Goal: Register for event/course

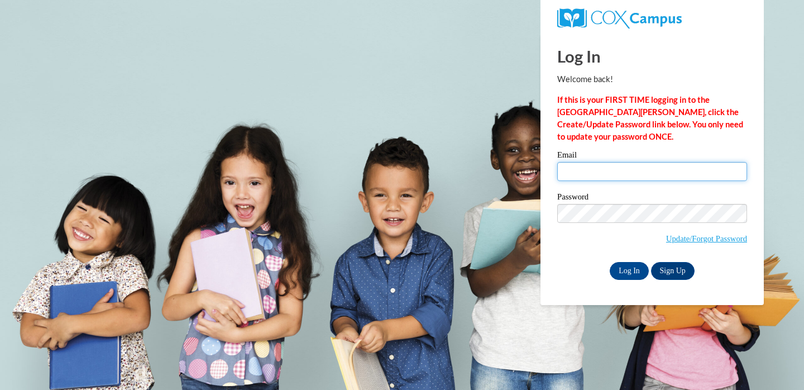
click at [631, 173] on input "Email" at bounding box center [652, 171] width 190 height 19
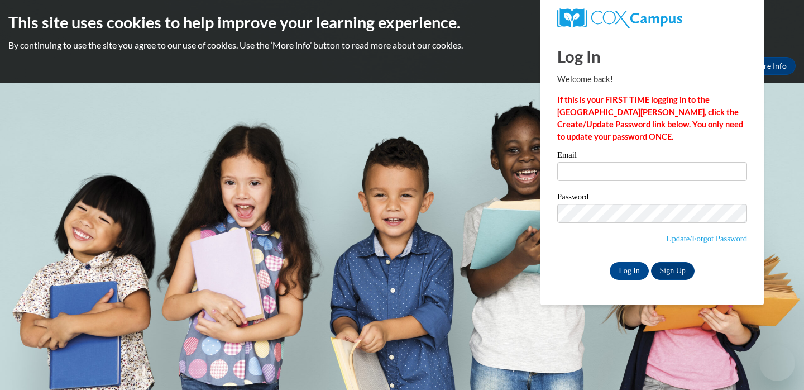
type input "binsfeldv@ripon.k12.wi.us"
click at [625, 272] on input "Log In" at bounding box center [629, 271] width 39 height 18
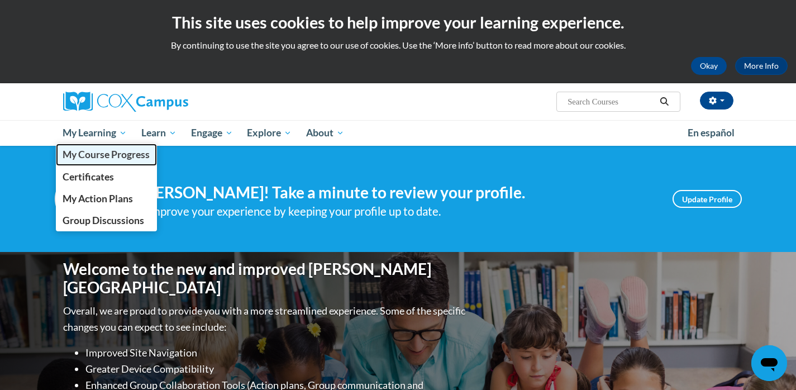
click at [99, 155] on span "My Course Progress" at bounding box center [106, 155] width 87 height 12
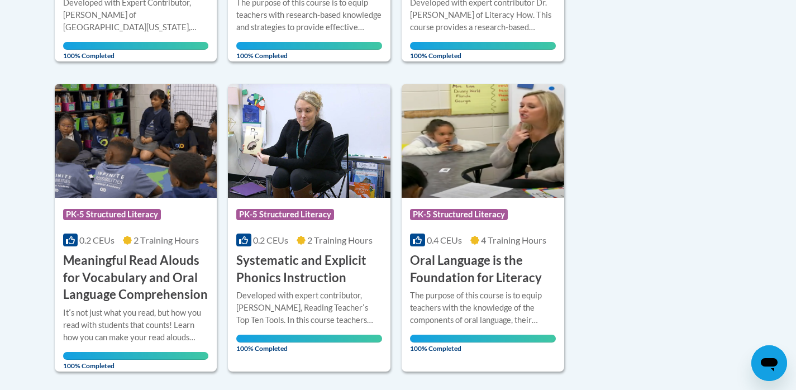
scroll to position [75, 0]
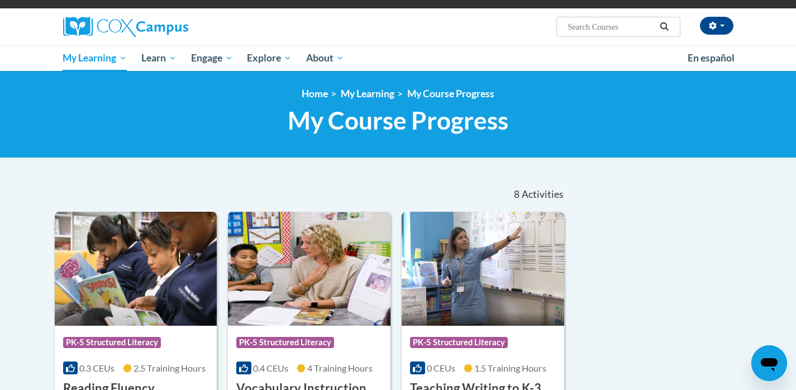
click at [594, 26] on input "Search..." at bounding box center [610, 26] width 89 height 13
type input "comprehension"
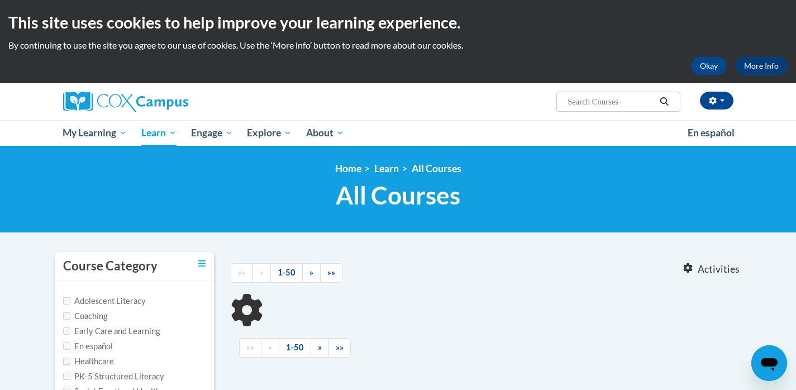
type input "comprehension"
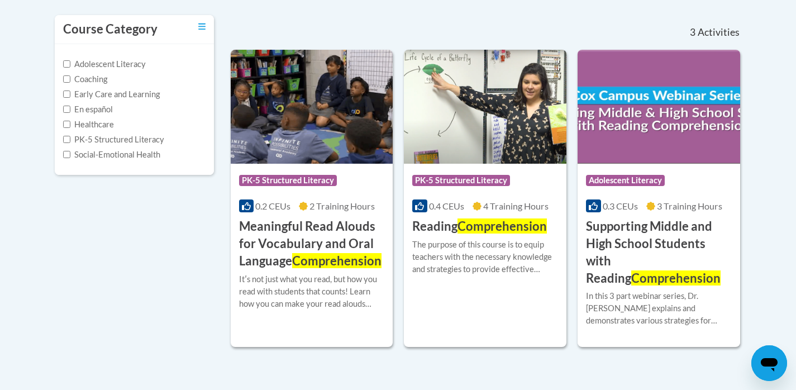
scroll to position [241, 0]
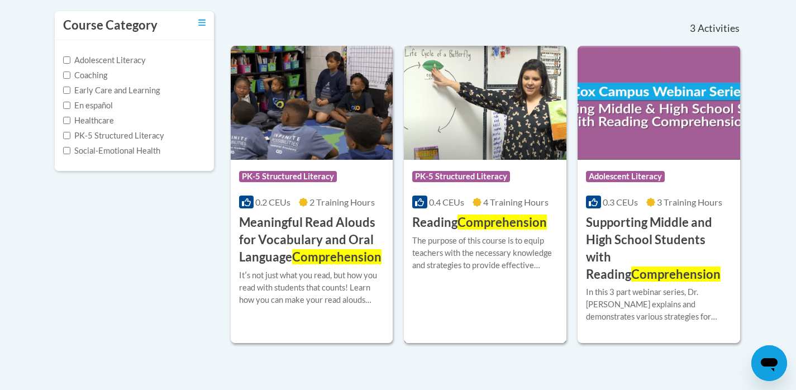
click at [491, 223] on span "Comprehension" at bounding box center [501, 221] width 89 height 15
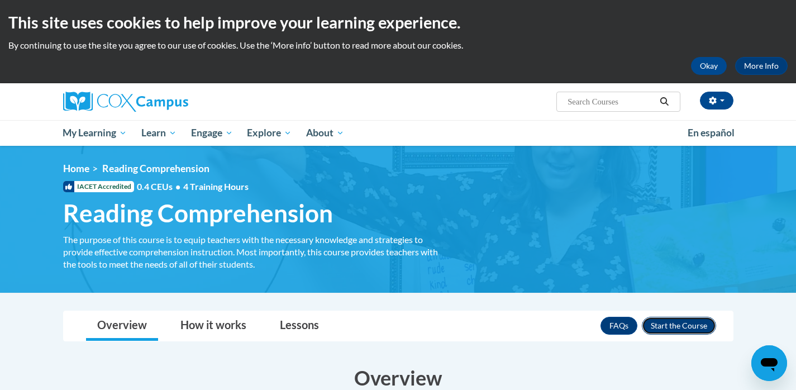
click at [672, 326] on button "Enroll" at bounding box center [679, 326] width 74 height 18
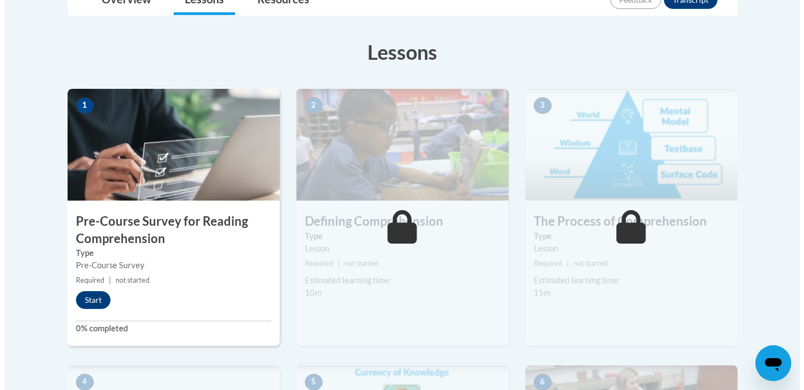
scroll to position [295, 0]
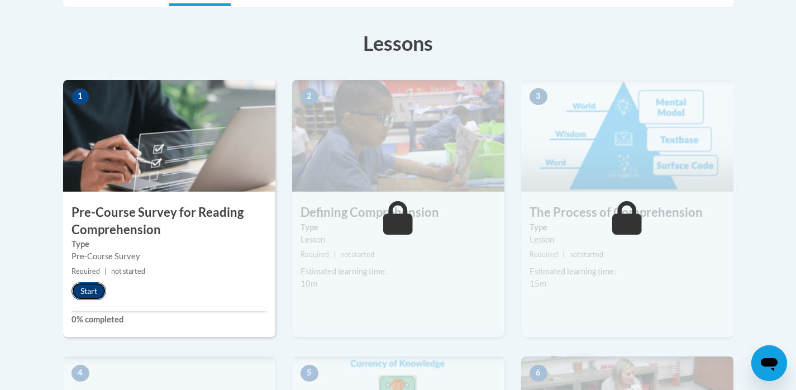
click at [94, 288] on button "Start" at bounding box center [88, 291] width 35 height 18
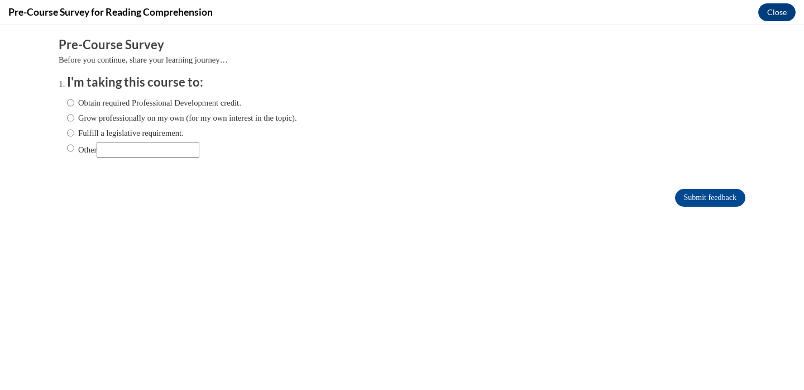
scroll to position [0, 0]
click at [69, 104] on label "Obtain required Professional Development credit." at bounding box center [154, 103] width 174 height 12
click at [69, 104] on input "Obtain required Professional Development credit." at bounding box center [70, 103] width 7 height 12
radio input "true"
click at [705, 203] on input "Submit feedback" at bounding box center [710, 198] width 70 height 18
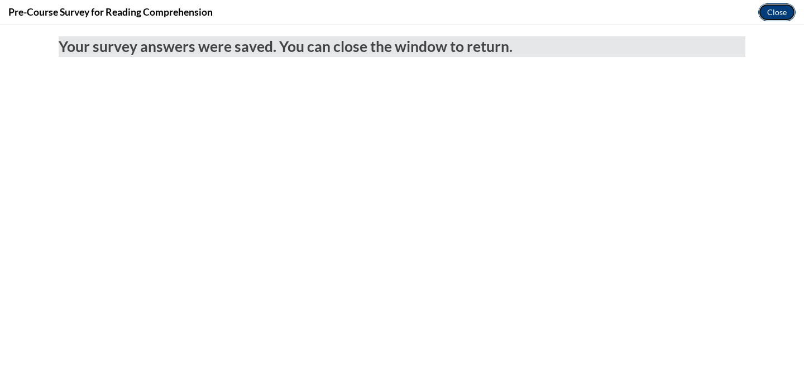
click at [780, 8] on button "Close" at bounding box center [776, 12] width 37 height 18
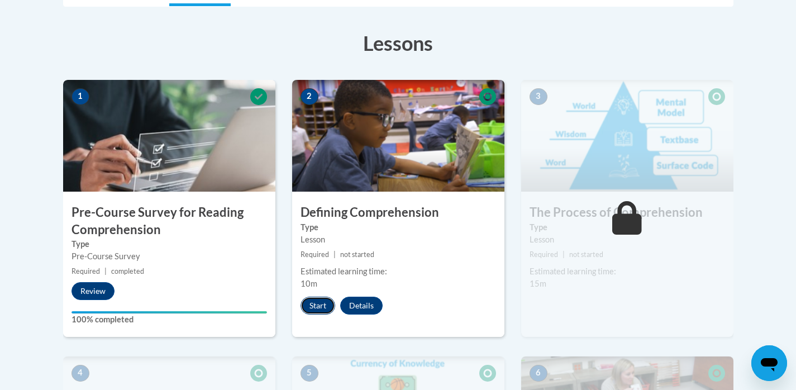
click at [322, 308] on button "Start" at bounding box center [317, 306] width 35 height 18
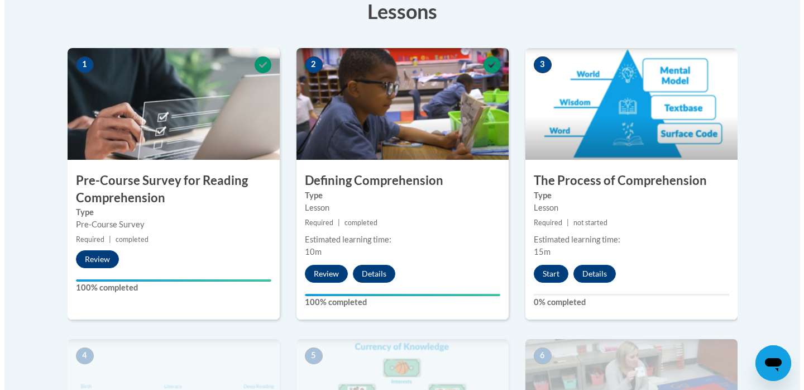
scroll to position [334, 0]
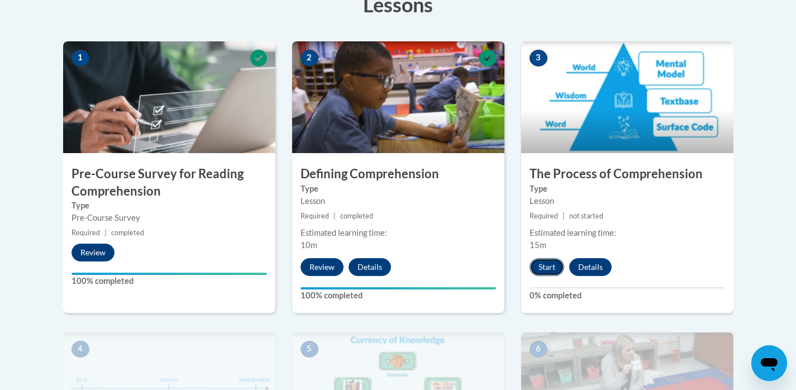
click at [538, 265] on button "Start" at bounding box center [546, 267] width 35 height 18
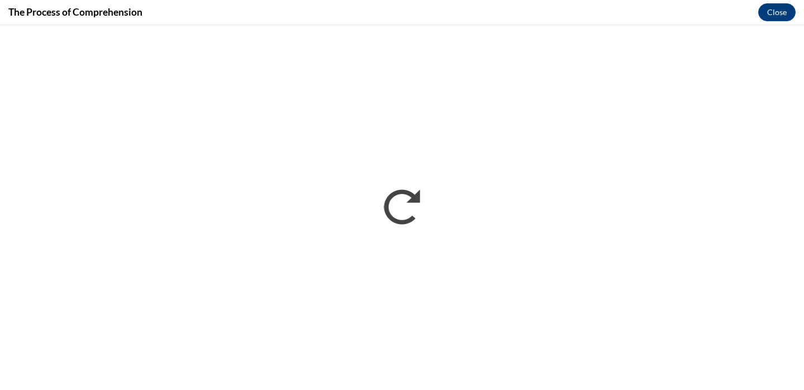
scroll to position [0, 0]
